Goal: Navigation & Orientation: Find specific page/section

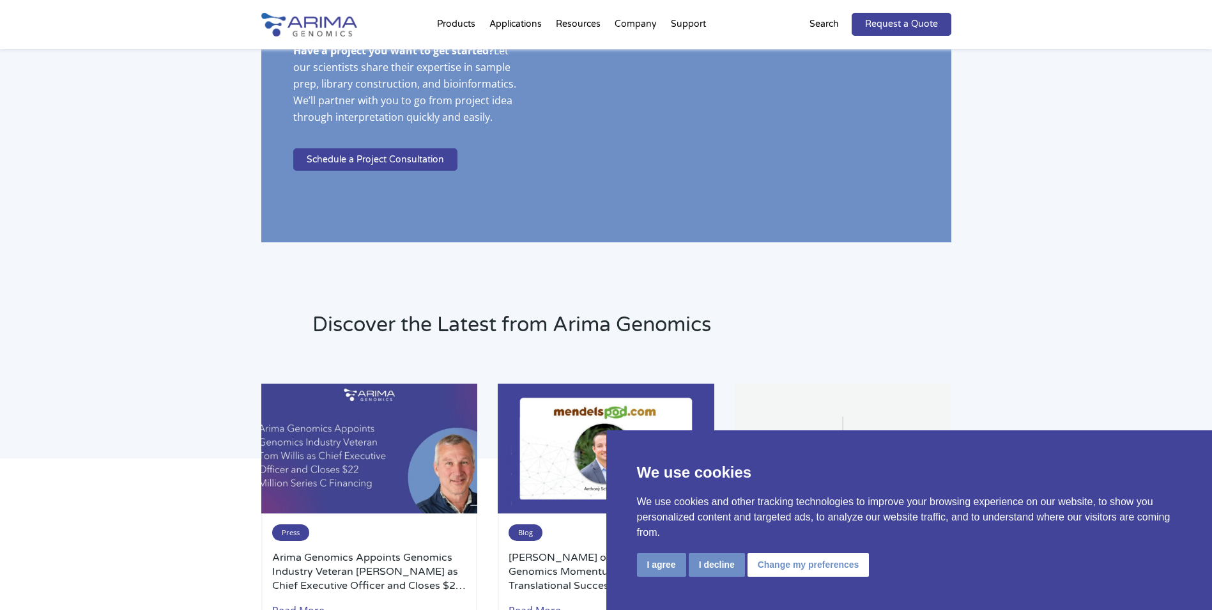
scroll to position [2454, 0]
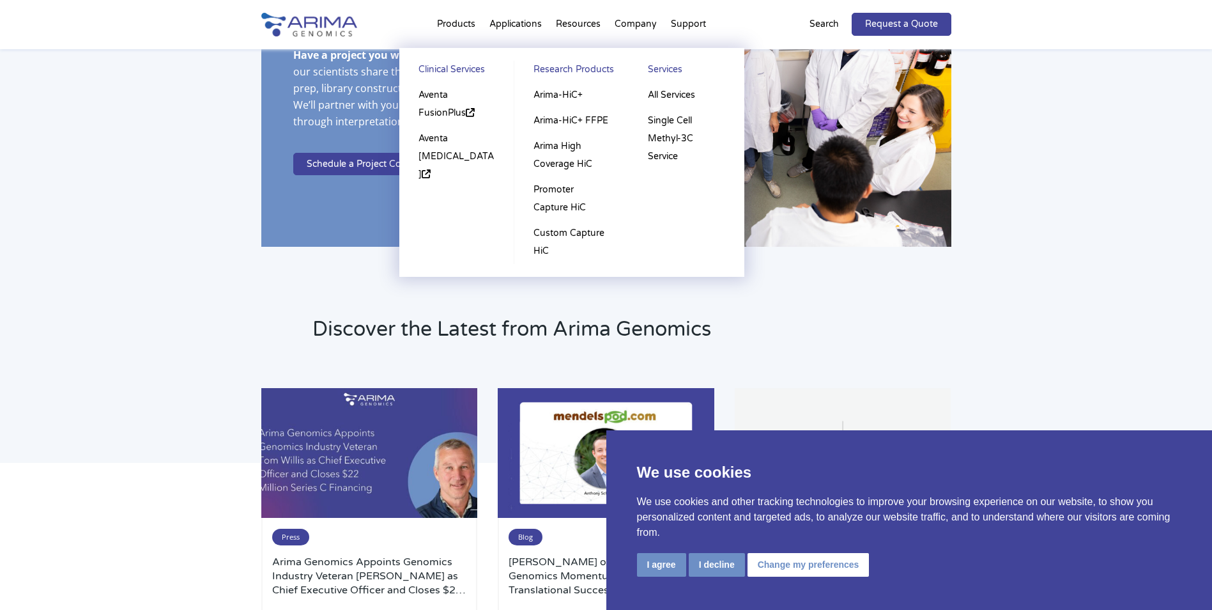
click at [567, 70] on link "Research Products" at bounding box center [571, 72] width 89 height 22
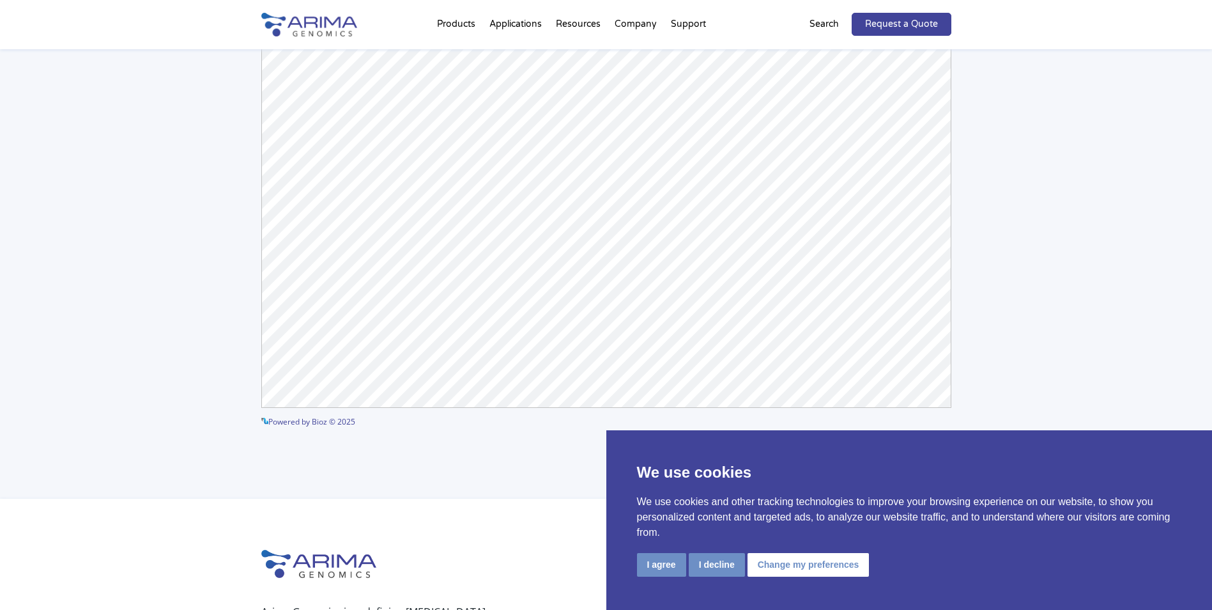
scroll to position [3362, 0]
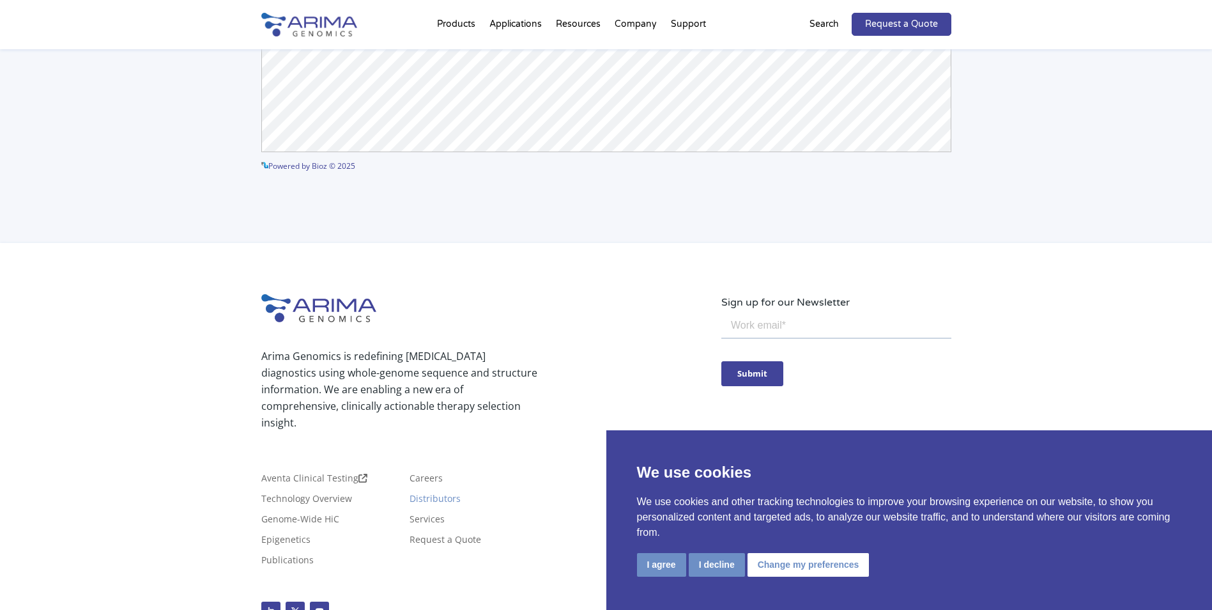
click at [447, 494] on link "Distributors" at bounding box center [435, 501] width 51 height 14
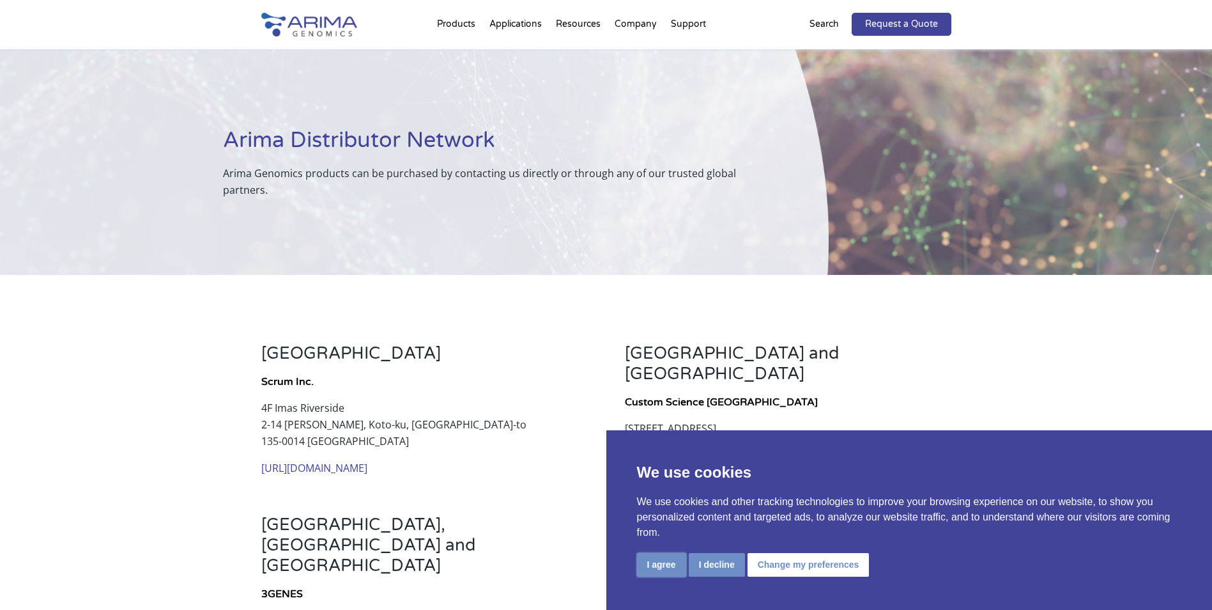
click at [668, 566] on button "I agree" at bounding box center [661, 565] width 49 height 24
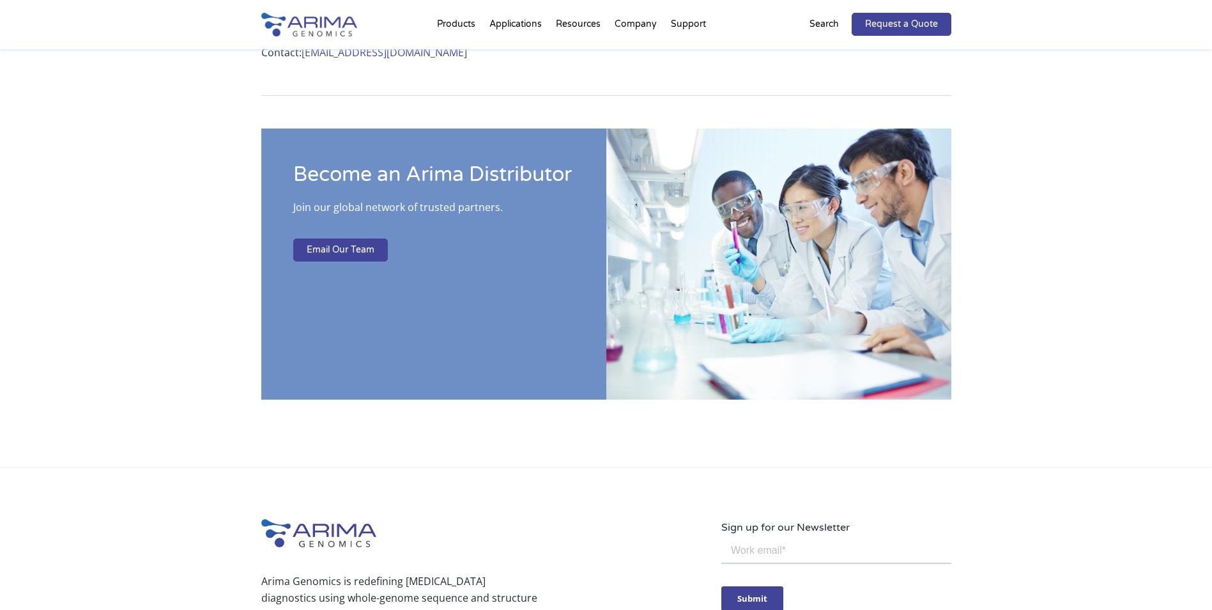
scroll to position [1270, 0]
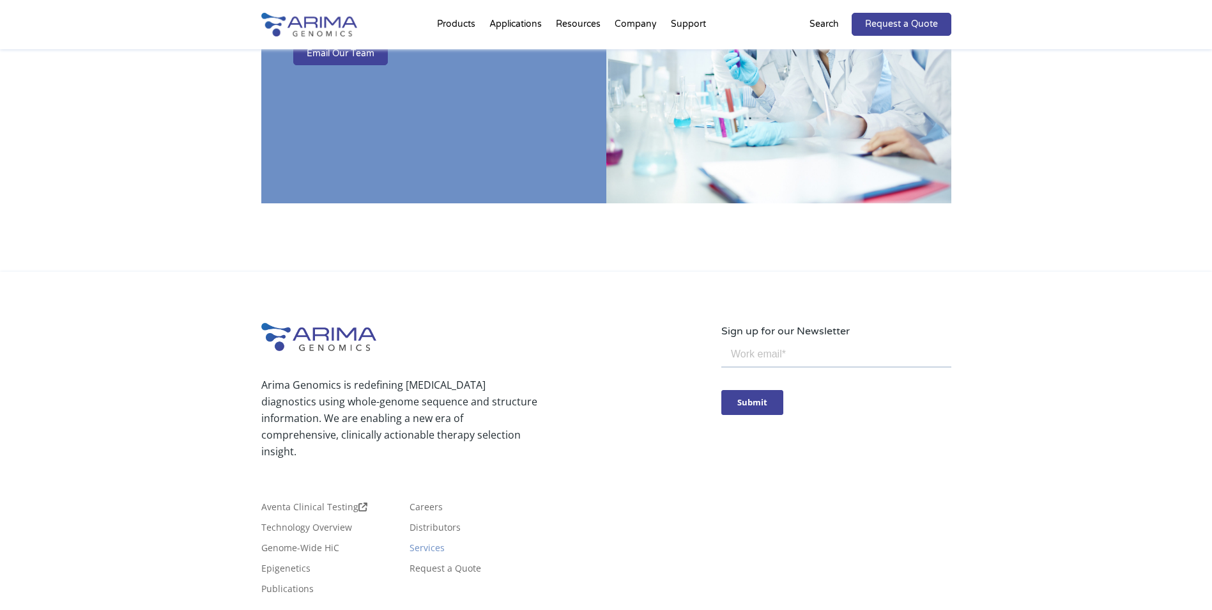
click at [420, 543] on link "Services" at bounding box center [427, 550] width 35 height 14
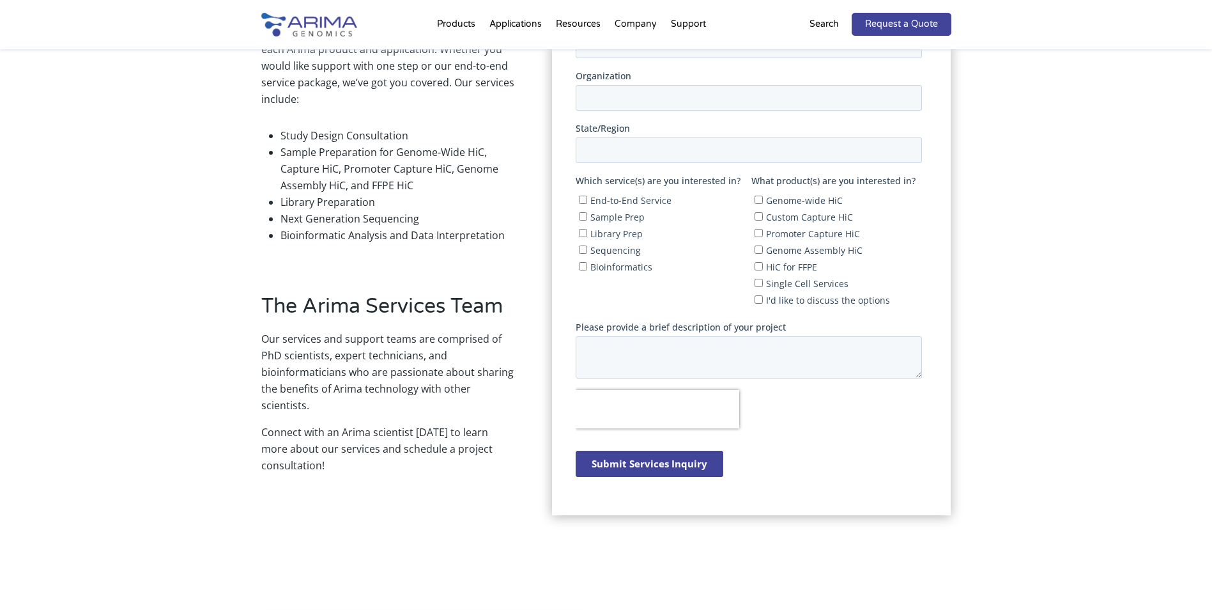
scroll to position [409, 0]
